Goal: Use online tool/utility: Utilize a website feature to perform a specific function

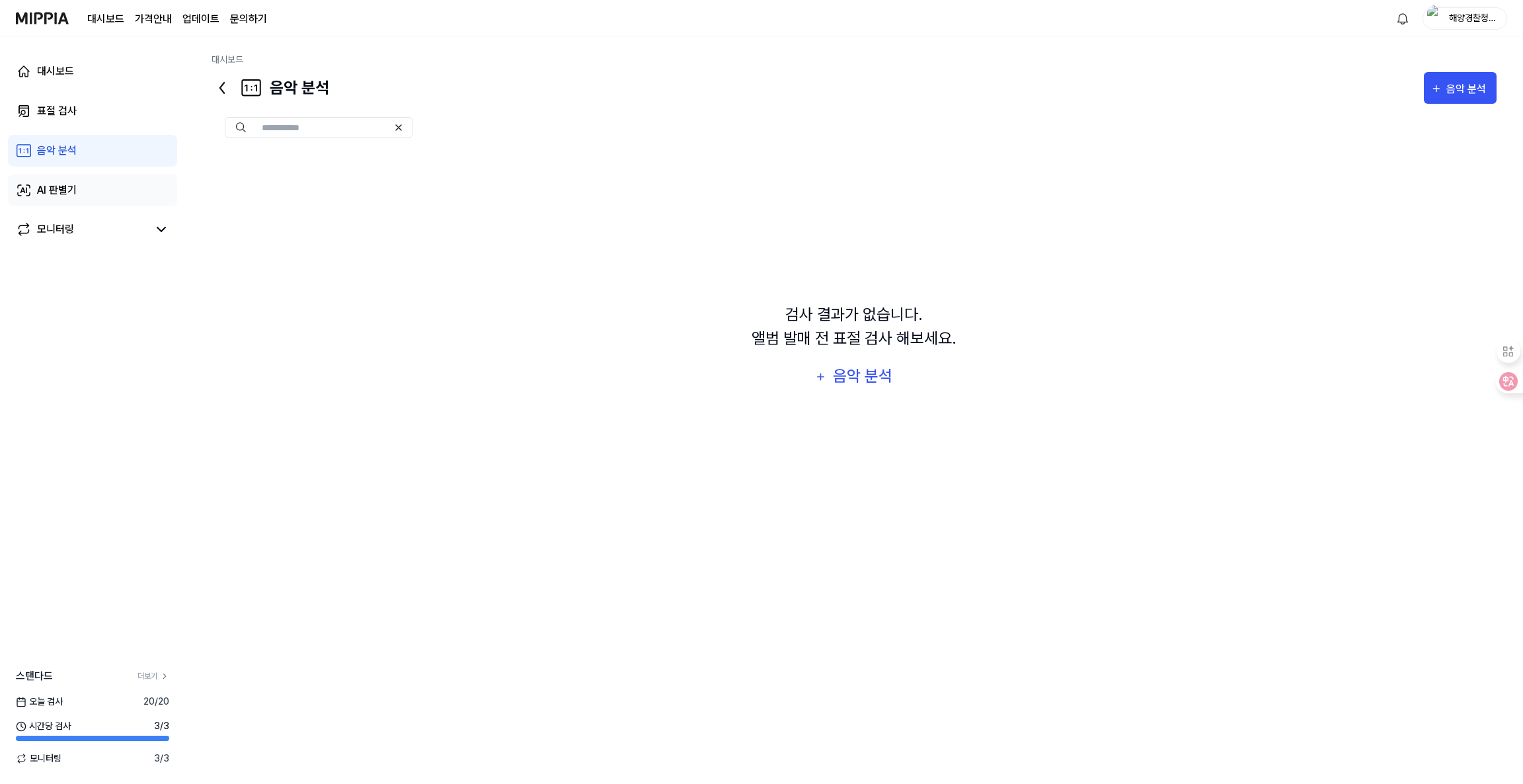
click at [58, 188] on div "AI 판별기" at bounding box center [57, 190] width 39 height 16
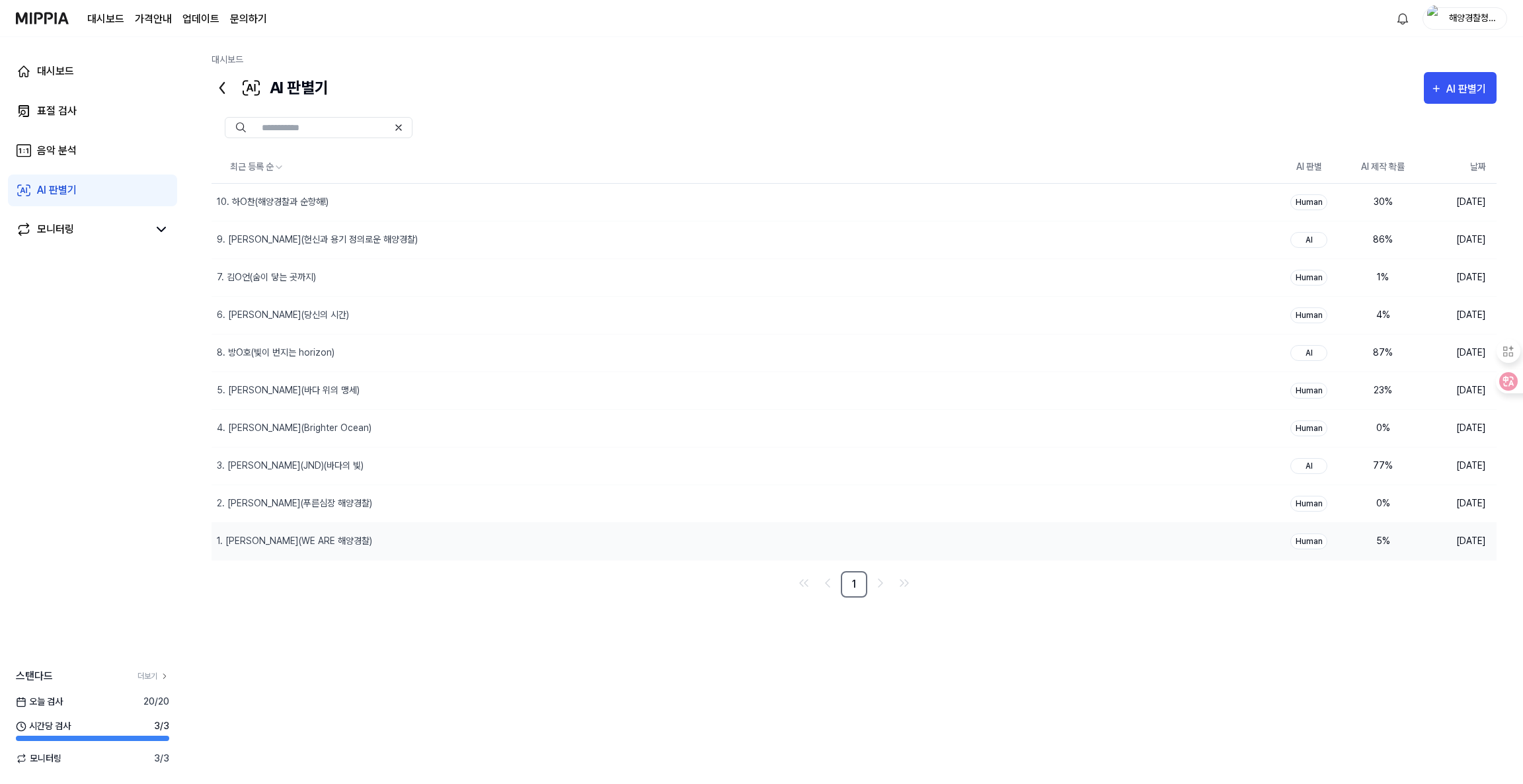
click at [1385, 545] on div "5 %" at bounding box center [1383, 541] width 53 height 14
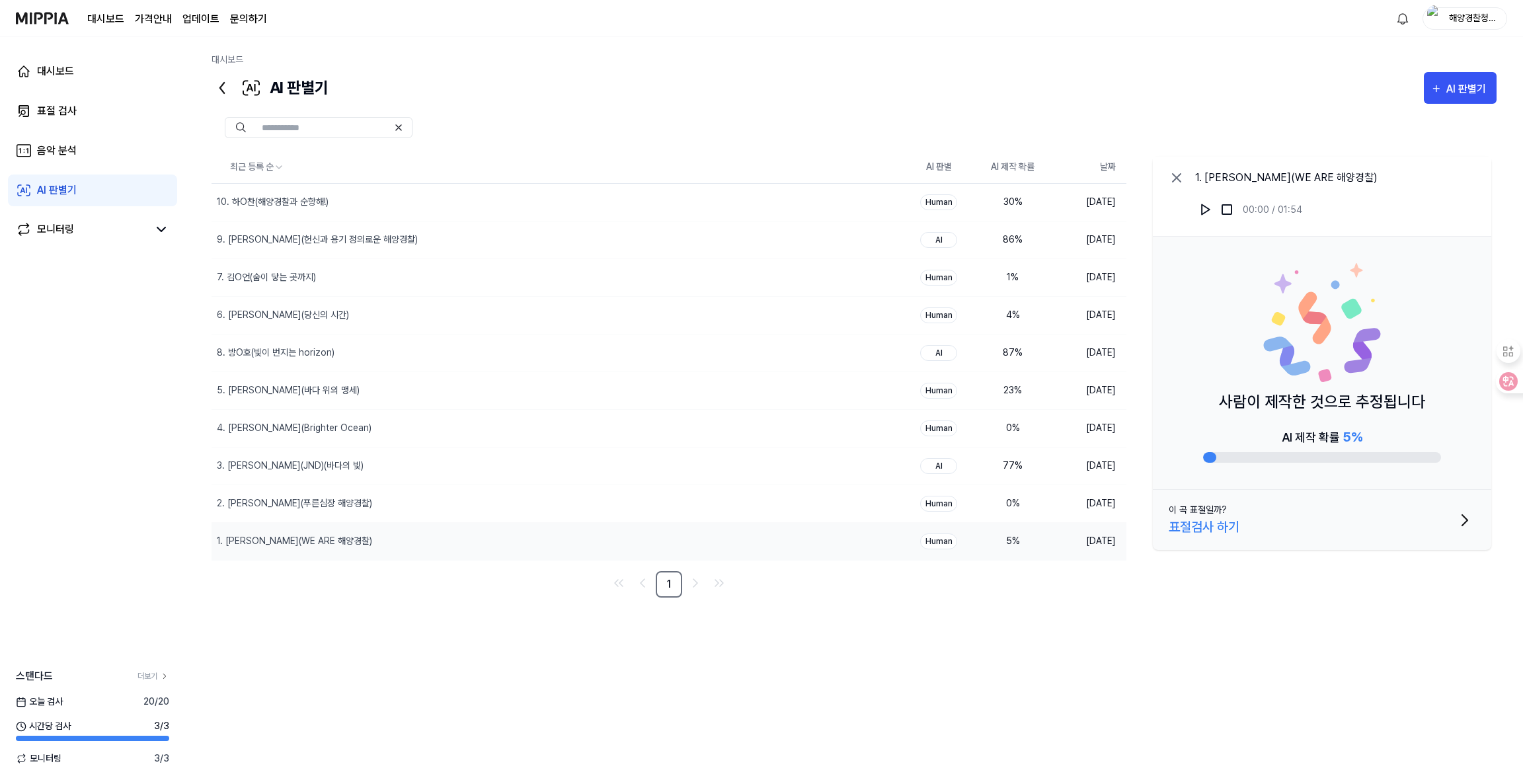
click at [1043, 632] on div "최근 등록 순 AI 판별 AI 제작 확률 날짜 10. 하O찬(해양경찰과 순항해!) 삭제 Human 30 % [DATE] 9. 권O은(헌신과 용…" at bounding box center [854, 406] width 1285 height 510
click at [884, 476] on button "삭제" at bounding box center [878, 466] width 46 height 21
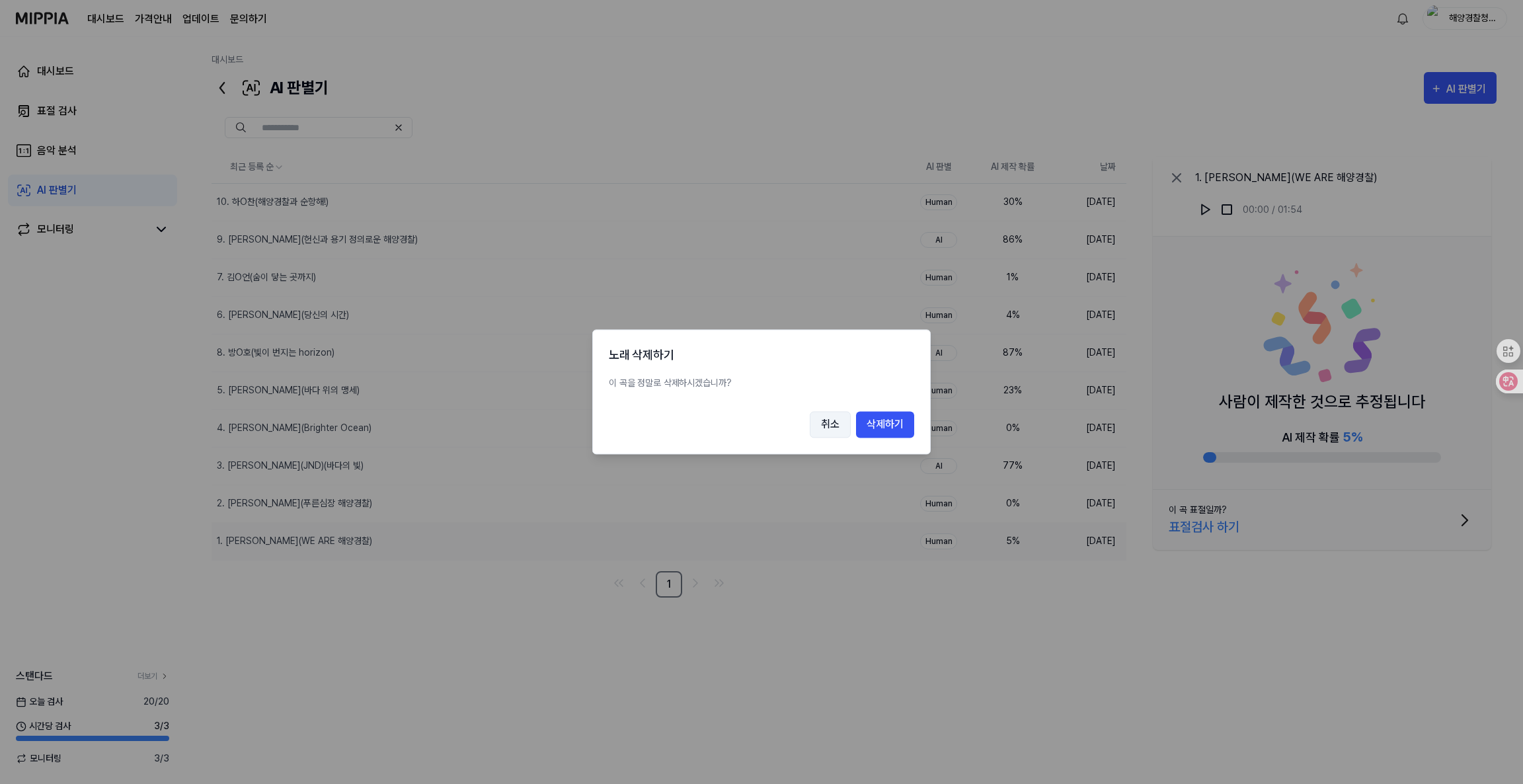
click at [832, 432] on button "취소" at bounding box center [830, 425] width 41 height 27
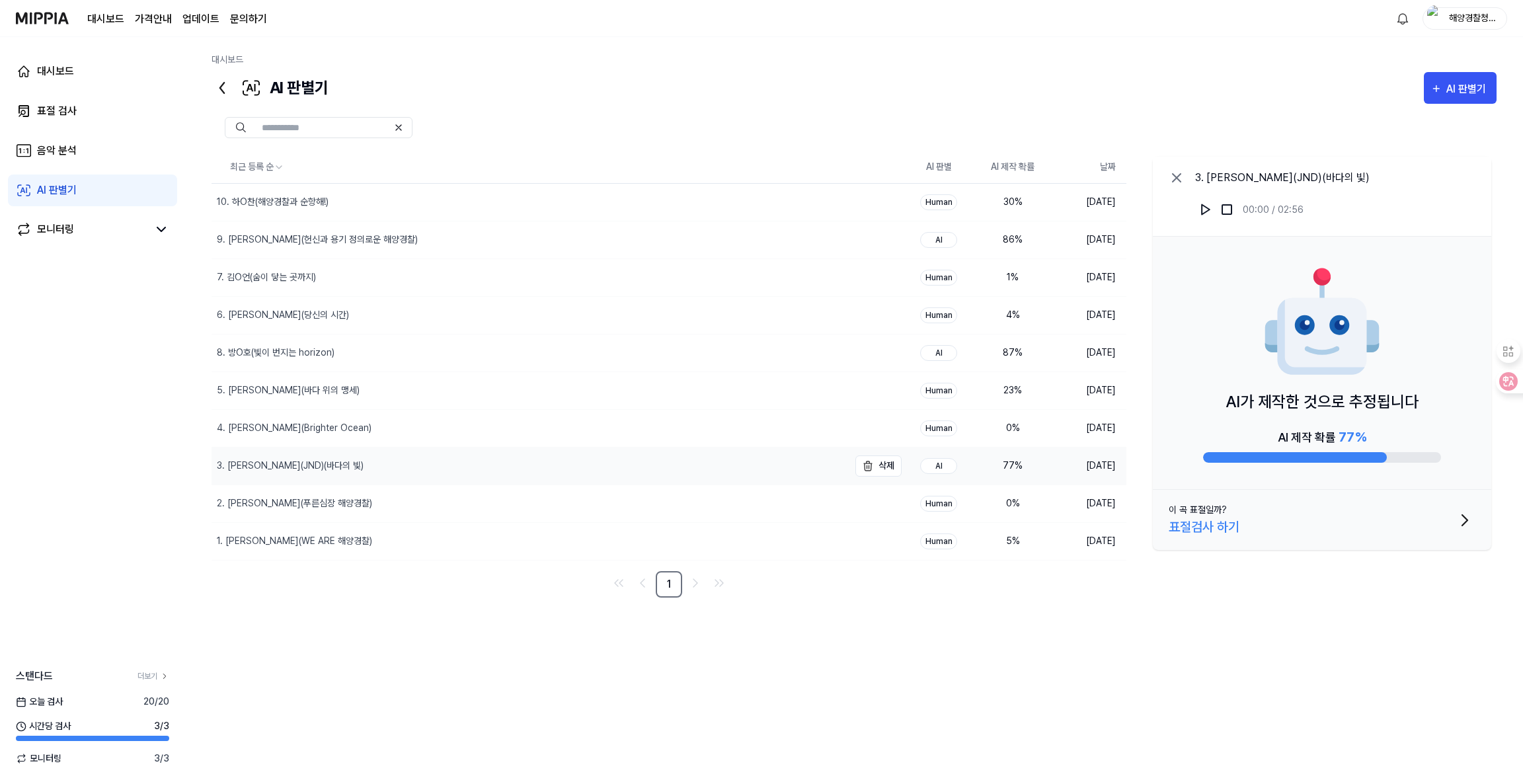
click at [793, 462] on div "3. [PERSON_NAME](JND)(바다의 빛)" at bounding box center [530, 465] width 638 height 37
click at [937, 468] on div "AI" at bounding box center [939, 466] width 37 height 16
click at [664, 466] on div "3. [PERSON_NAME](JND)(바다의 빛)" at bounding box center [530, 465] width 638 height 37
click at [769, 356] on div "8. 방O호(빛이 번지는 horizon)" at bounding box center [530, 352] width 638 height 37
click at [815, 242] on div "9. [PERSON_NAME](헌신과 용기 정의로운 해양경찰)" at bounding box center [530, 239] width 638 height 37
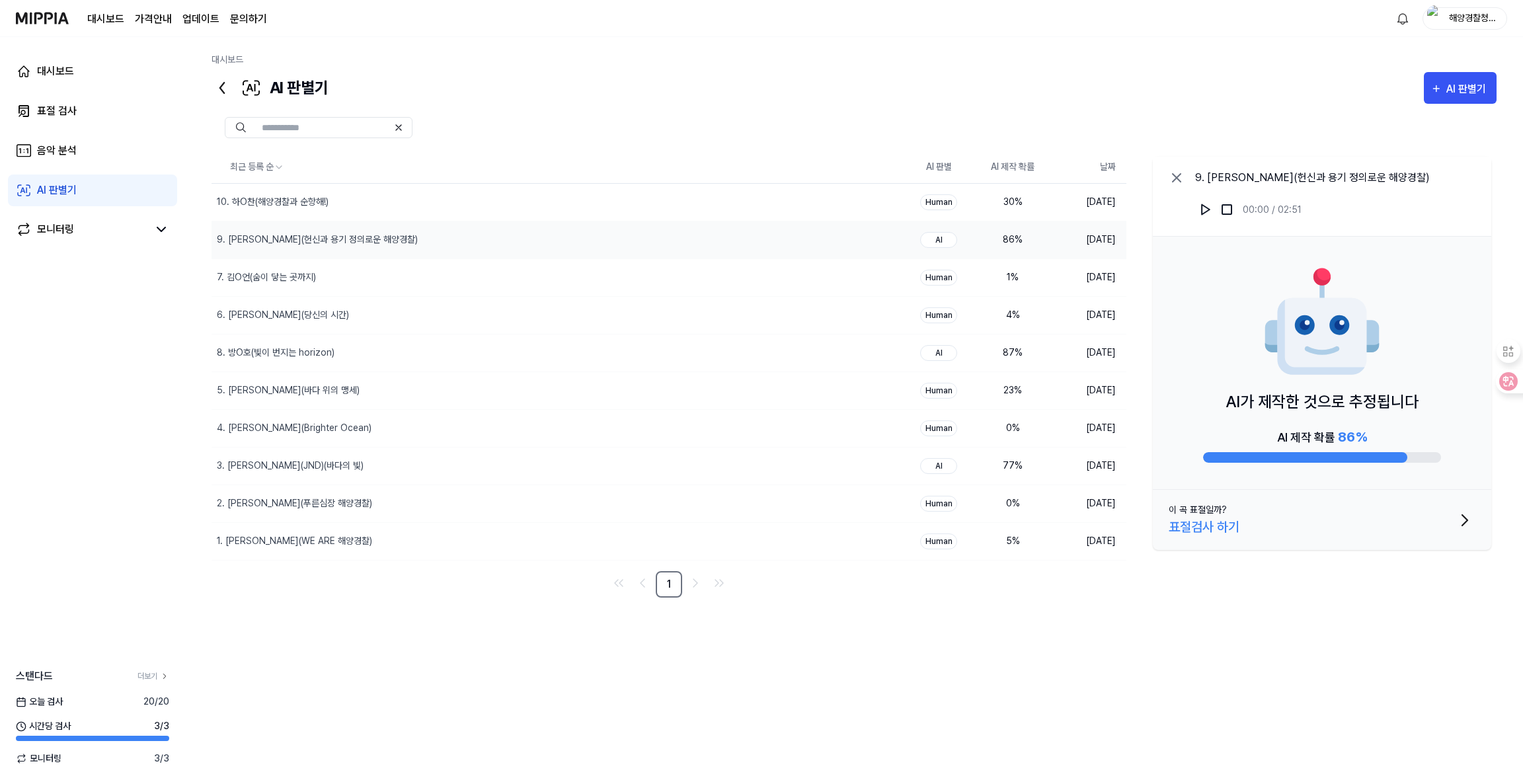
drag, startPoint x: 1142, startPoint y: 664, endPoint x: 1127, endPoint y: 651, distance: 19.8
click at [1145, 665] on div "최근 등록 순 AI 판별 AI 제작 확률 날짜 10. 하O찬(해양경찰과 순항해!) 삭제 Human 30 % [DATE] 9. 권O은(헌신과 용…" at bounding box center [854, 444] width 1285 height 680
click at [55, 107] on div "표절 검사" at bounding box center [57, 111] width 39 height 16
